Goal: Transaction & Acquisition: Purchase product/service

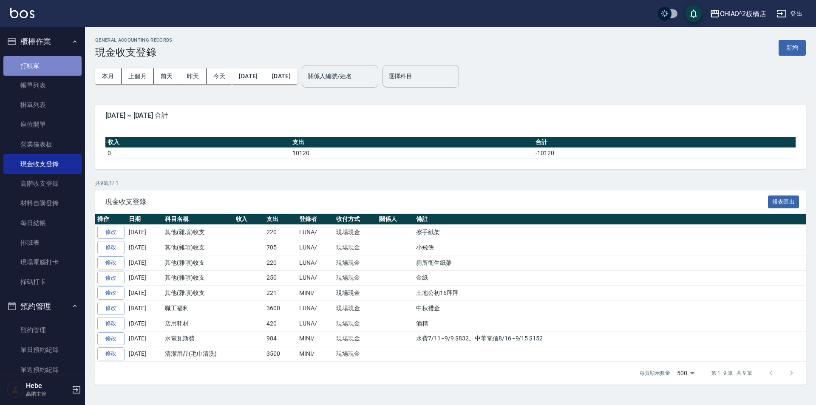
click at [45, 67] on link "打帳單" at bounding box center [42, 66] width 78 height 20
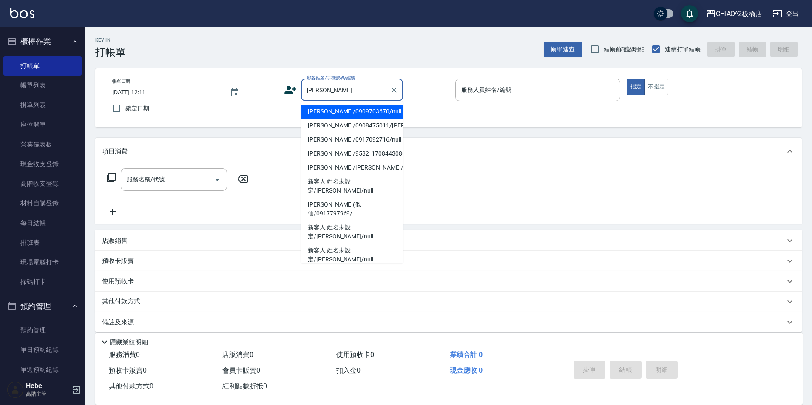
click at [349, 114] on li "[PERSON_NAME]/0909703670/null" at bounding box center [352, 112] width 102 height 14
type input "[PERSON_NAME]/0909703670/null"
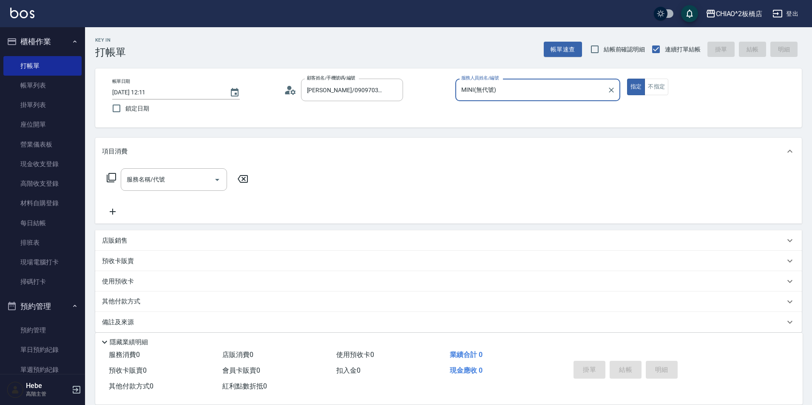
type input "MINI(無代號)"
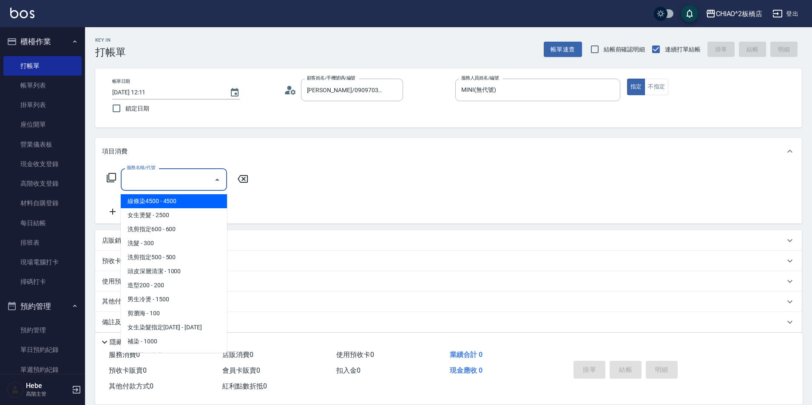
click at [185, 179] on input "服務名稱/代號" at bounding box center [168, 179] width 86 height 15
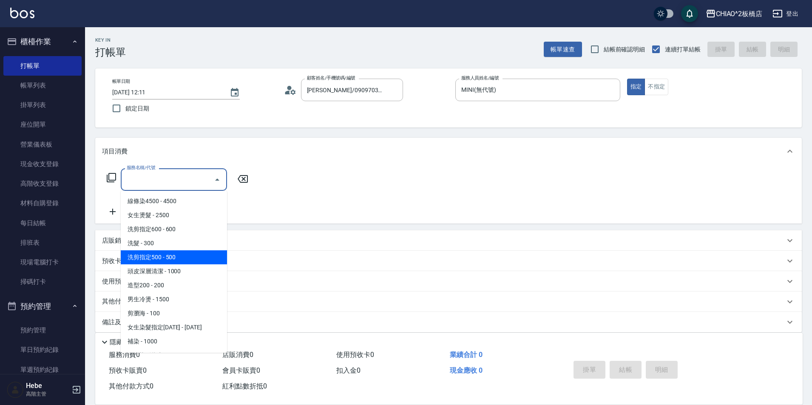
click at [189, 257] on span "洗剪指定500 - 500" at bounding box center [174, 257] width 106 height 14
type input "洗剪指定500(96681)"
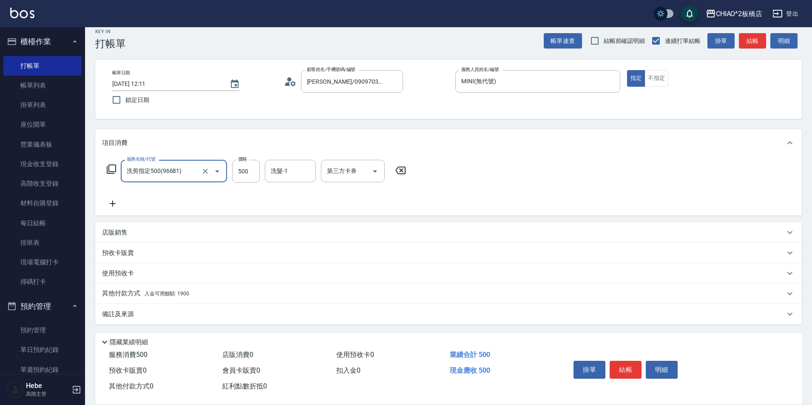
scroll to position [9, 0]
click at [173, 293] on span "入金可用餘額: 1900" at bounding box center [167, 293] width 45 height 6
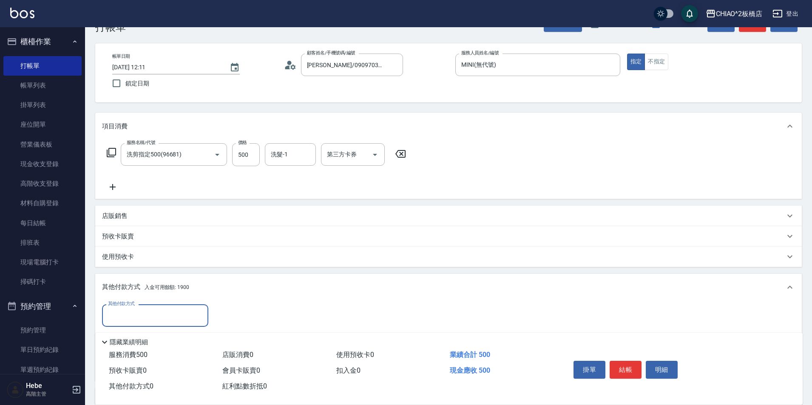
scroll to position [52, 0]
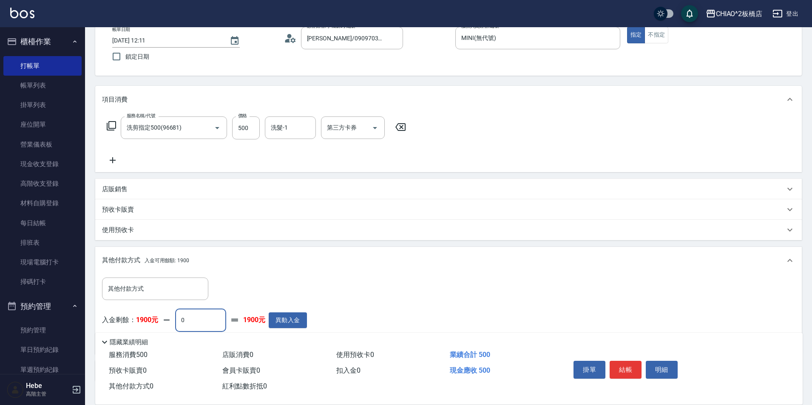
click at [199, 313] on input "0" at bounding box center [200, 320] width 51 height 23
type input "500"
click at [630, 374] on button "結帳" at bounding box center [626, 370] width 32 height 18
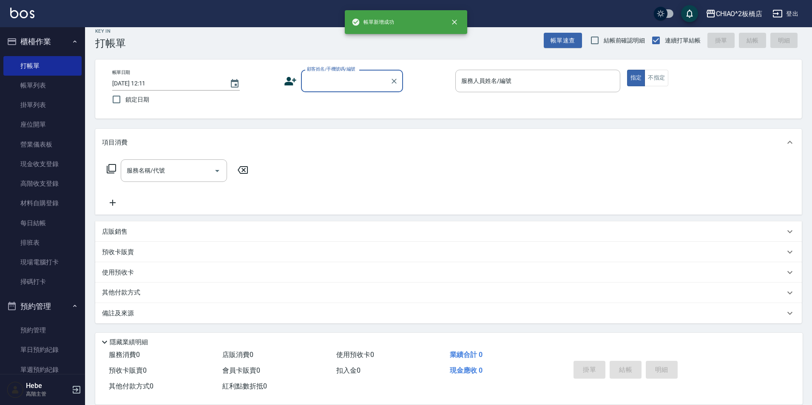
scroll to position [0, 0]
click at [351, 72] on label "顧客姓名/手機號碼/編號" at bounding box center [331, 69] width 48 height 6
click at [351, 74] on input "顧客姓名/手機號碼/編號" at bounding box center [346, 81] width 82 height 15
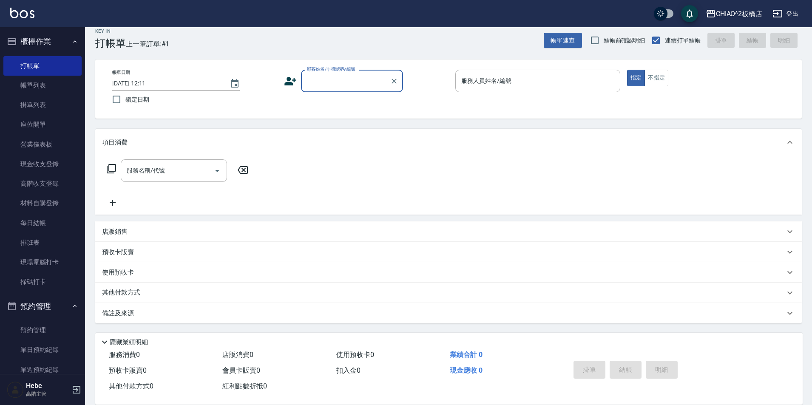
click at [359, 91] on div "顧客姓名/手機號碼/編號" at bounding box center [352, 81] width 102 height 23
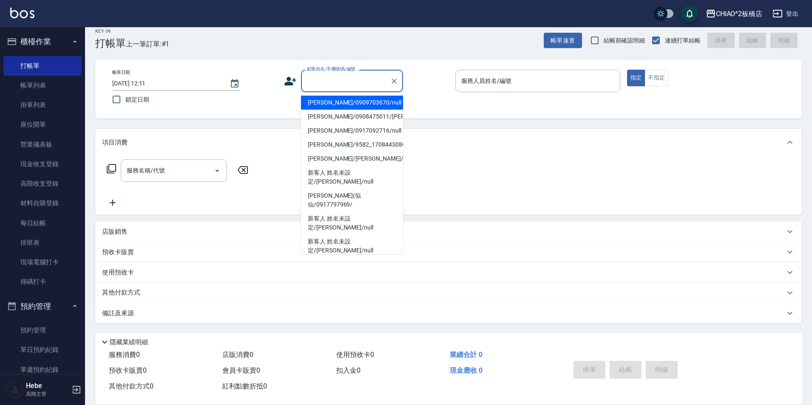
click at [359, 103] on li "[PERSON_NAME]/0909703670/null" at bounding box center [352, 103] width 102 height 14
type input "[PERSON_NAME]/0909703670/null"
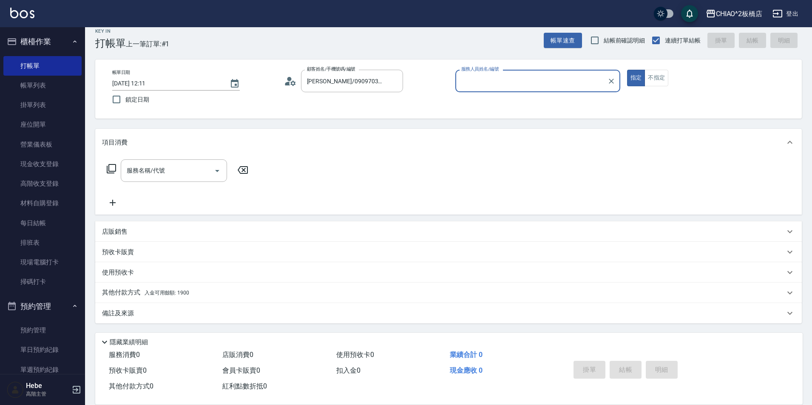
type input "MINI(無代號)"
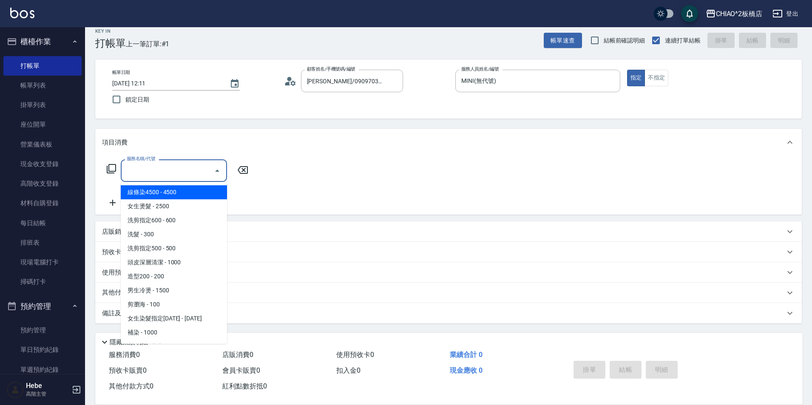
click at [199, 173] on input "服務名稱/代號" at bounding box center [168, 170] width 86 height 15
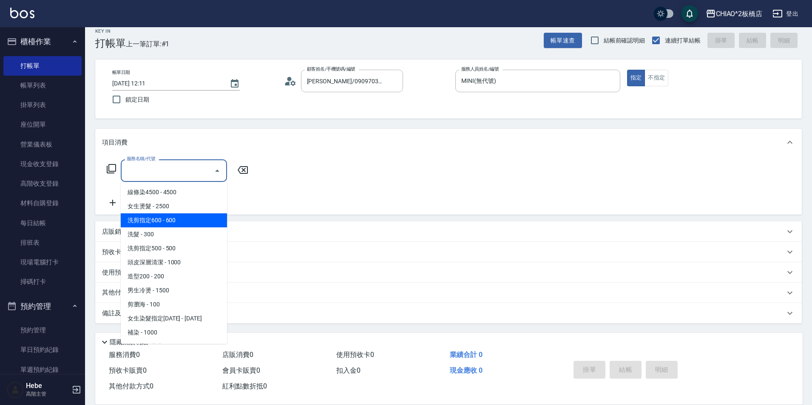
click at [201, 218] on span "洗剪指定600 - 600" at bounding box center [174, 220] width 106 height 14
type input "洗剪指定600(96678)"
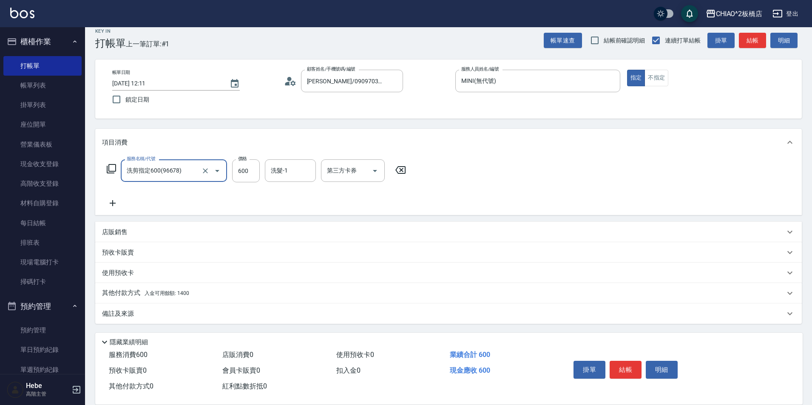
scroll to position [9, 0]
click at [203, 292] on div "其他付款方式 入金可用餘額: 1400" at bounding box center [443, 292] width 683 height 9
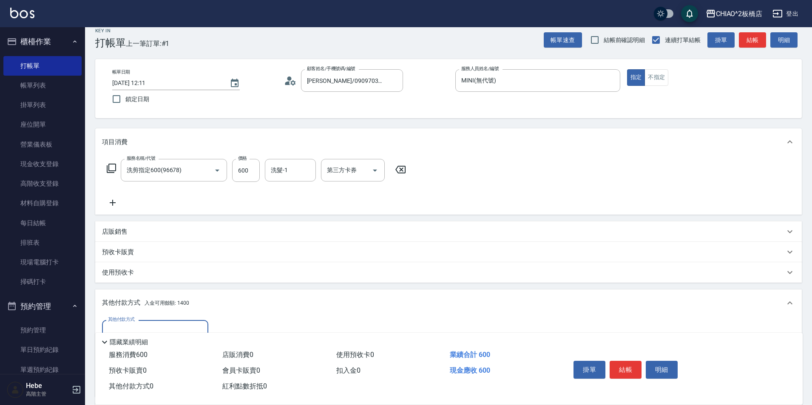
scroll to position [52, 0]
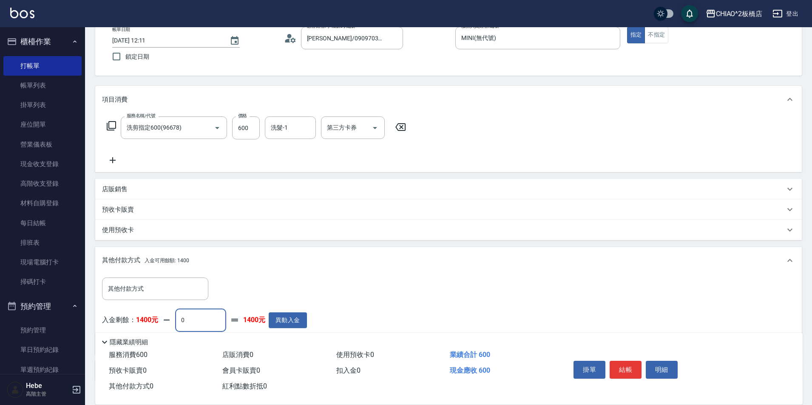
click at [208, 315] on input "0" at bounding box center [200, 320] width 51 height 23
type input "600"
click at [625, 367] on button "結帳" at bounding box center [626, 370] width 32 height 18
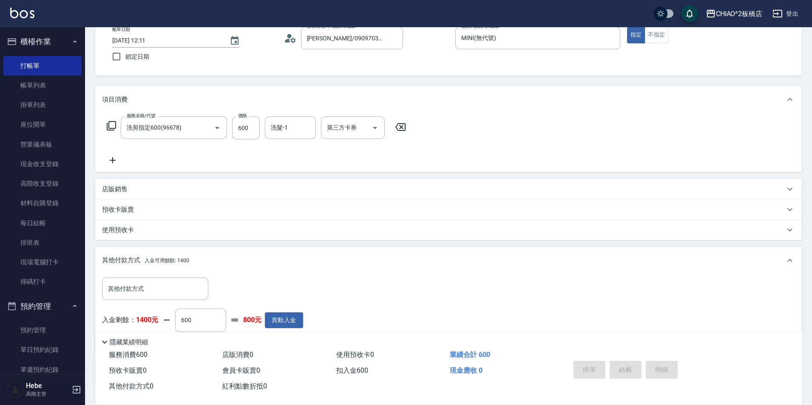
type input "[DATE] 12:12"
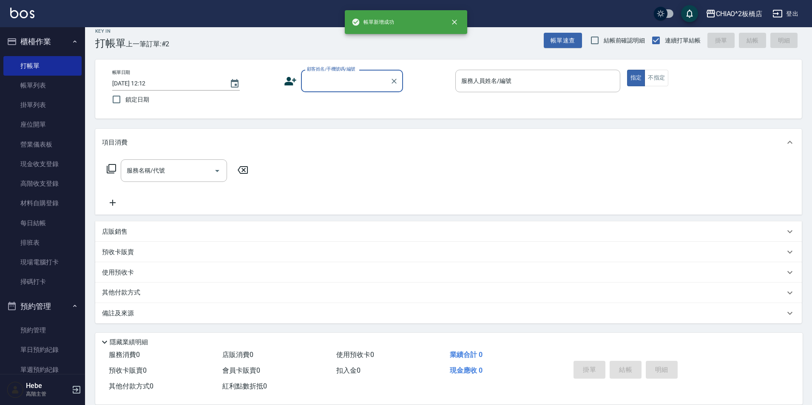
scroll to position [9, 0]
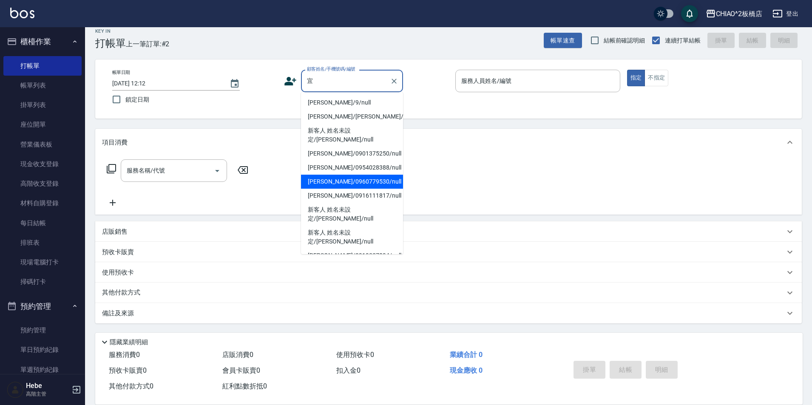
click at [349, 175] on li "[PERSON_NAME]/0960779530/null" at bounding box center [352, 182] width 102 height 14
type input "[PERSON_NAME]/0960779530/null"
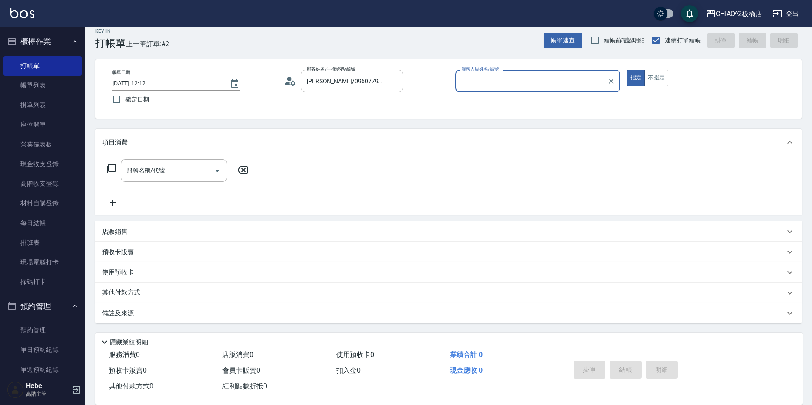
type input "MINI(無代號)"
click at [191, 172] on input "服務名稱/代號" at bounding box center [168, 170] width 86 height 15
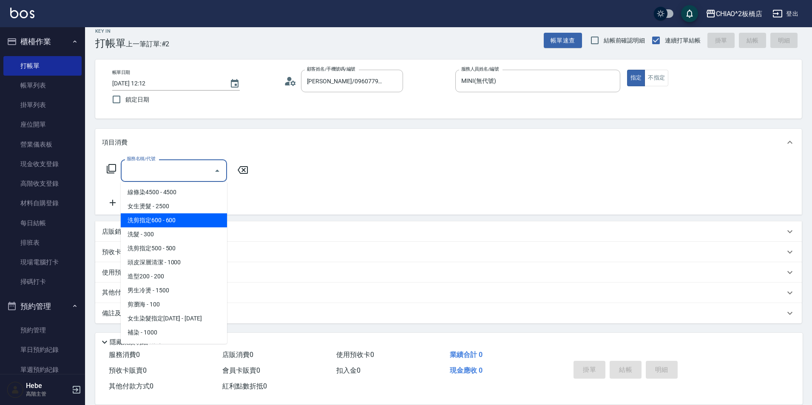
click at [187, 221] on span "洗剪指定600 - 600" at bounding box center [174, 220] width 106 height 14
type input "洗剪指定600(96678)"
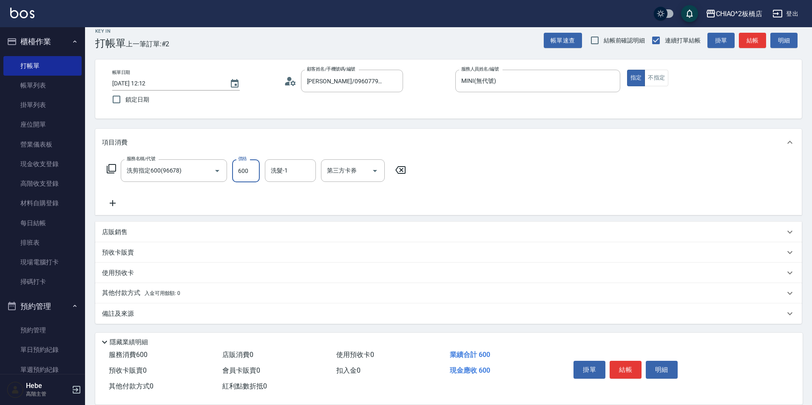
click at [254, 173] on input "600" at bounding box center [246, 170] width 28 height 23
type input "650"
click at [113, 203] on icon at bounding box center [113, 203] width 6 height 6
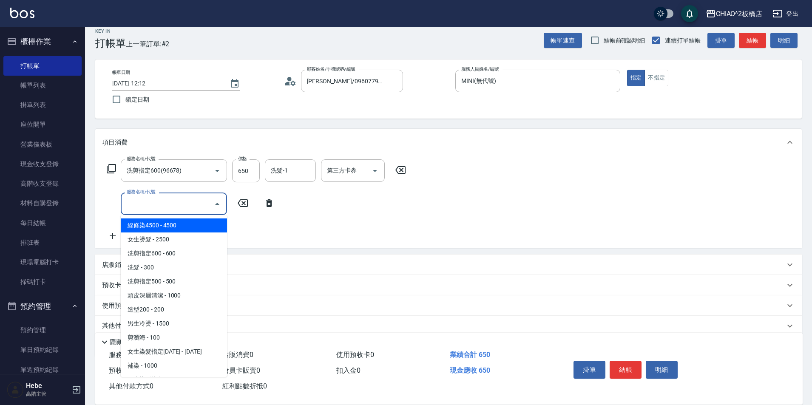
click at [138, 201] on input "服務名稱/代號" at bounding box center [168, 203] width 86 height 15
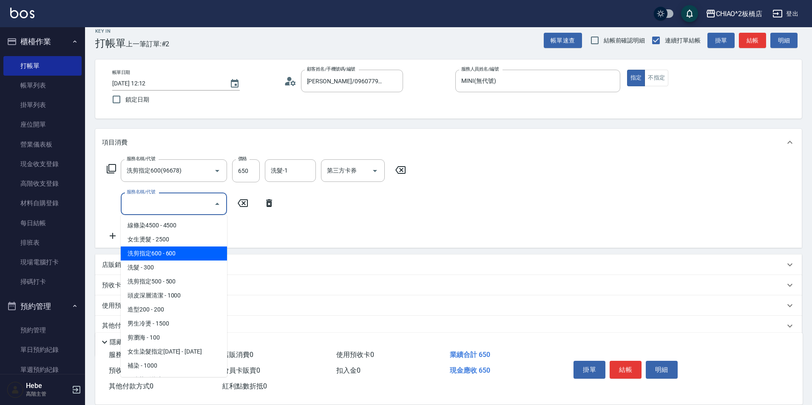
click at [168, 254] on span "洗剪指定600 - 600" at bounding box center [174, 254] width 106 height 14
type input "洗剪指定600(96678)"
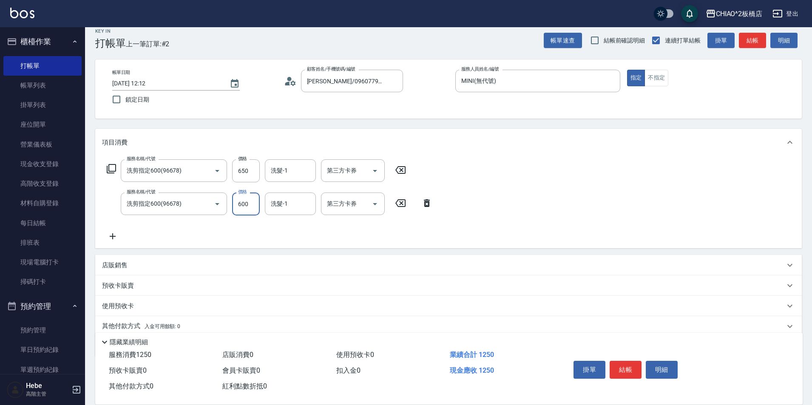
click at [245, 204] on input "600" at bounding box center [246, 204] width 28 height 23
type input "650"
click at [629, 367] on button "結帳" at bounding box center [626, 370] width 32 height 18
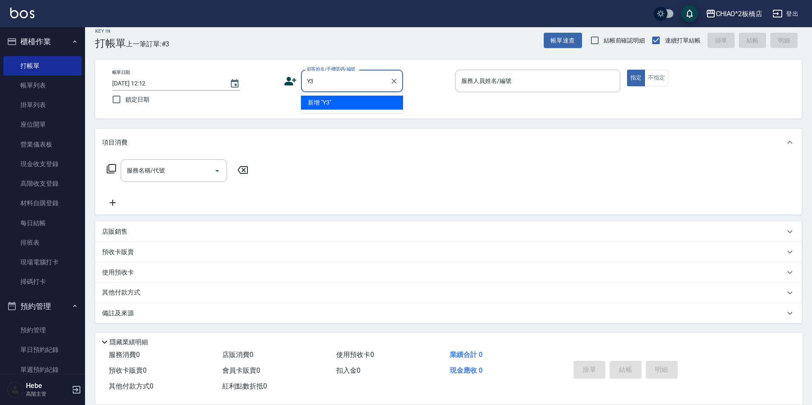
type input "Y"
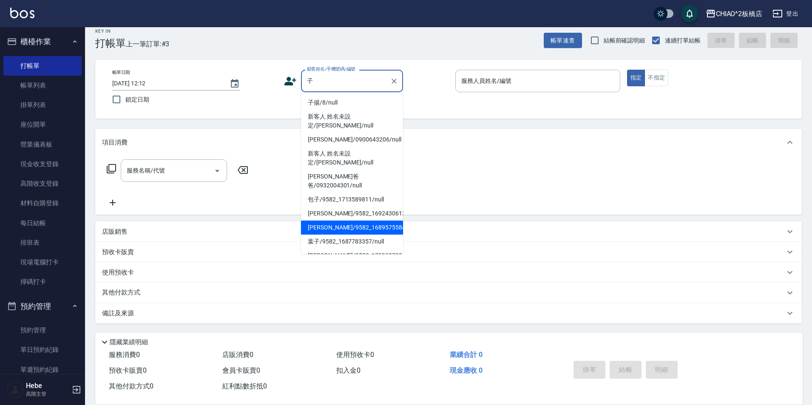
click at [357, 221] on li "[PERSON_NAME]/9582_1689575584/null" at bounding box center [352, 228] width 102 height 14
type input "[PERSON_NAME]/9582_1689575584/null"
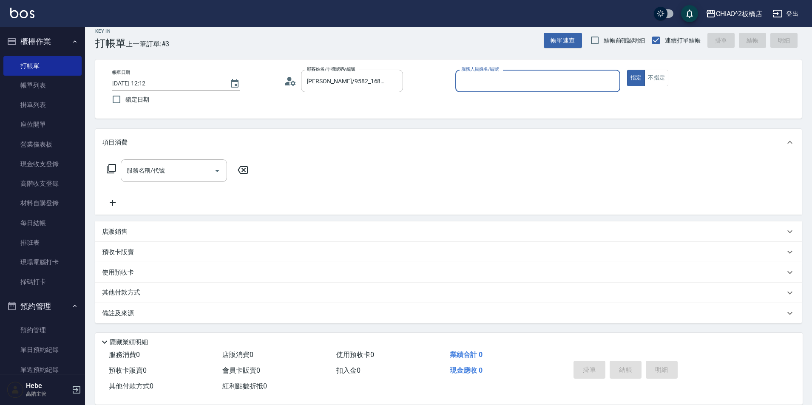
type input "MINI(無代號)"
click at [180, 179] on div "服務名稱/代號" at bounding box center [174, 170] width 106 height 23
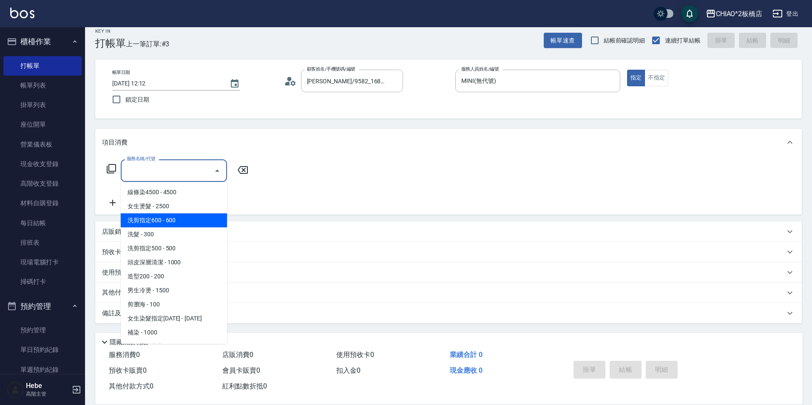
click at [188, 218] on span "洗剪指定600 - 600" at bounding box center [174, 220] width 106 height 14
type input "洗剪指定600(96678)"
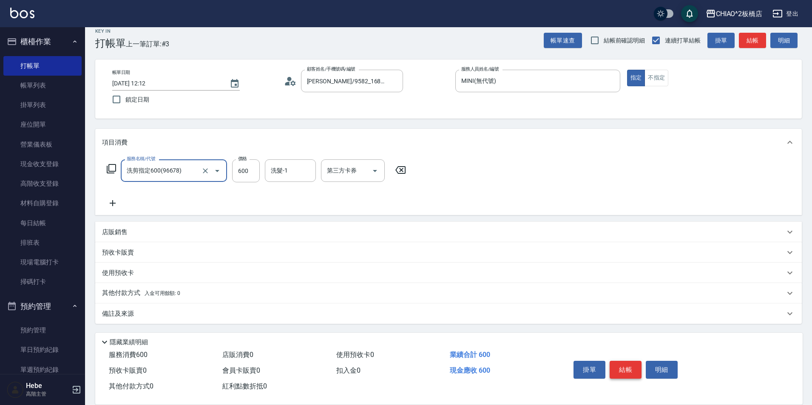
click at [627, 369] on button "結帳" at bounding box center [626, 370] width 32 height 18
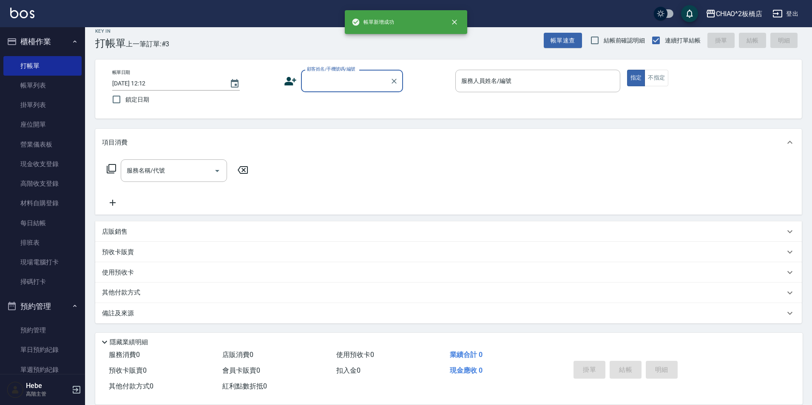
scroll to position [0, 0]
